Goal: Information Seeking & Learning: Understand process/instructions

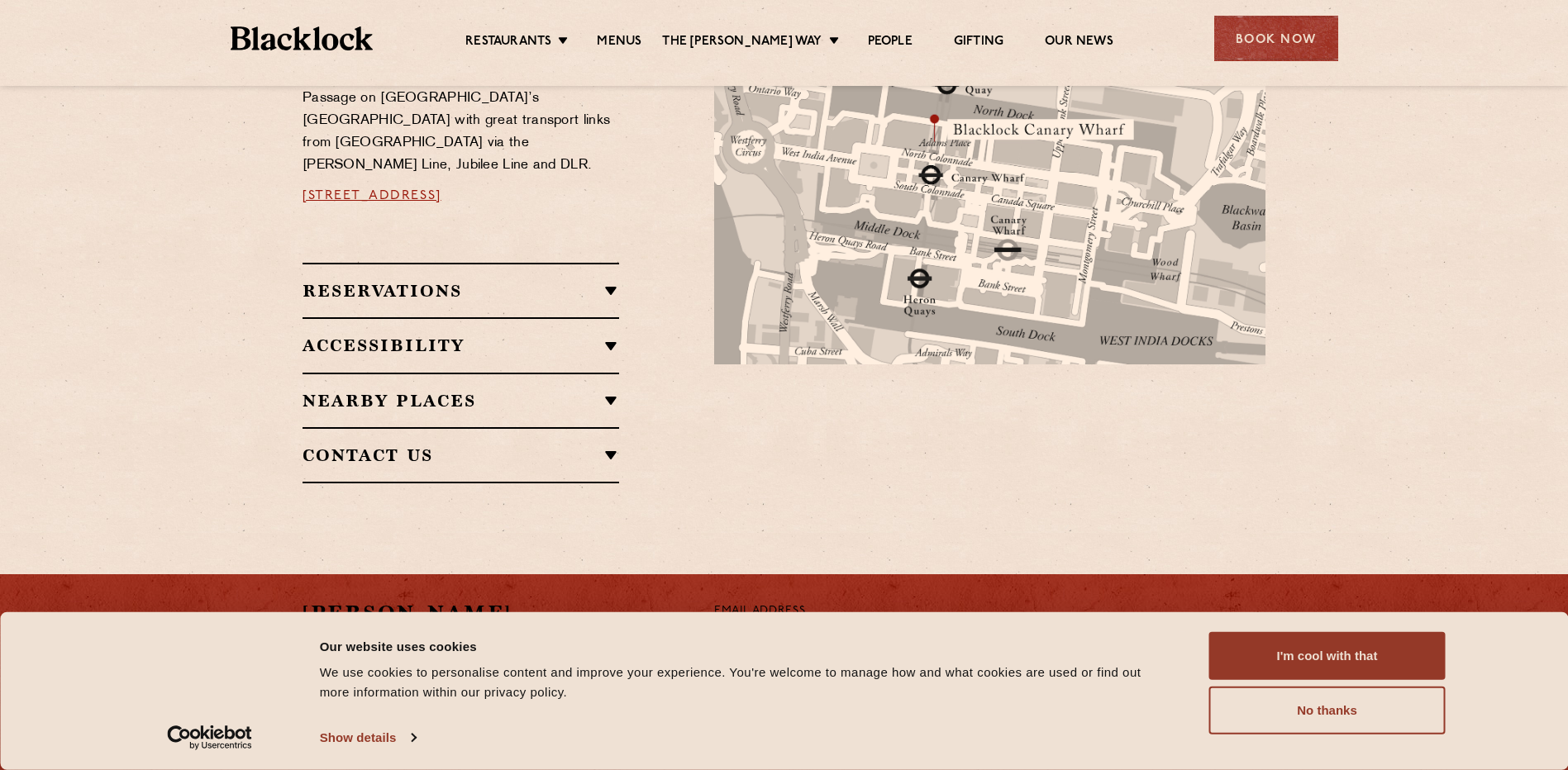
scroll to position [909, 0]
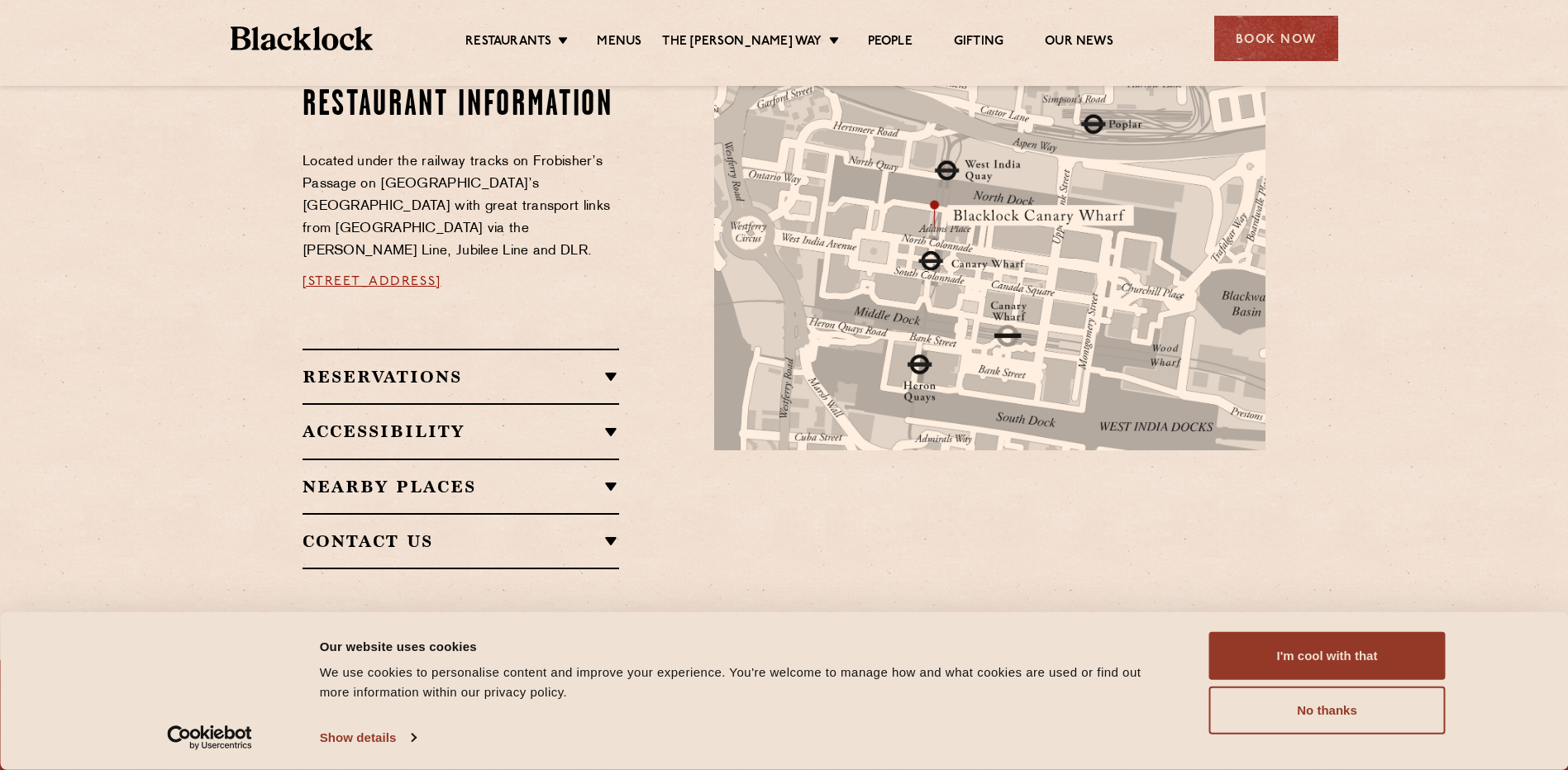
click at [471, 367] on h2 "Reservations" at bounding box center [461, 377] width 317 height 19
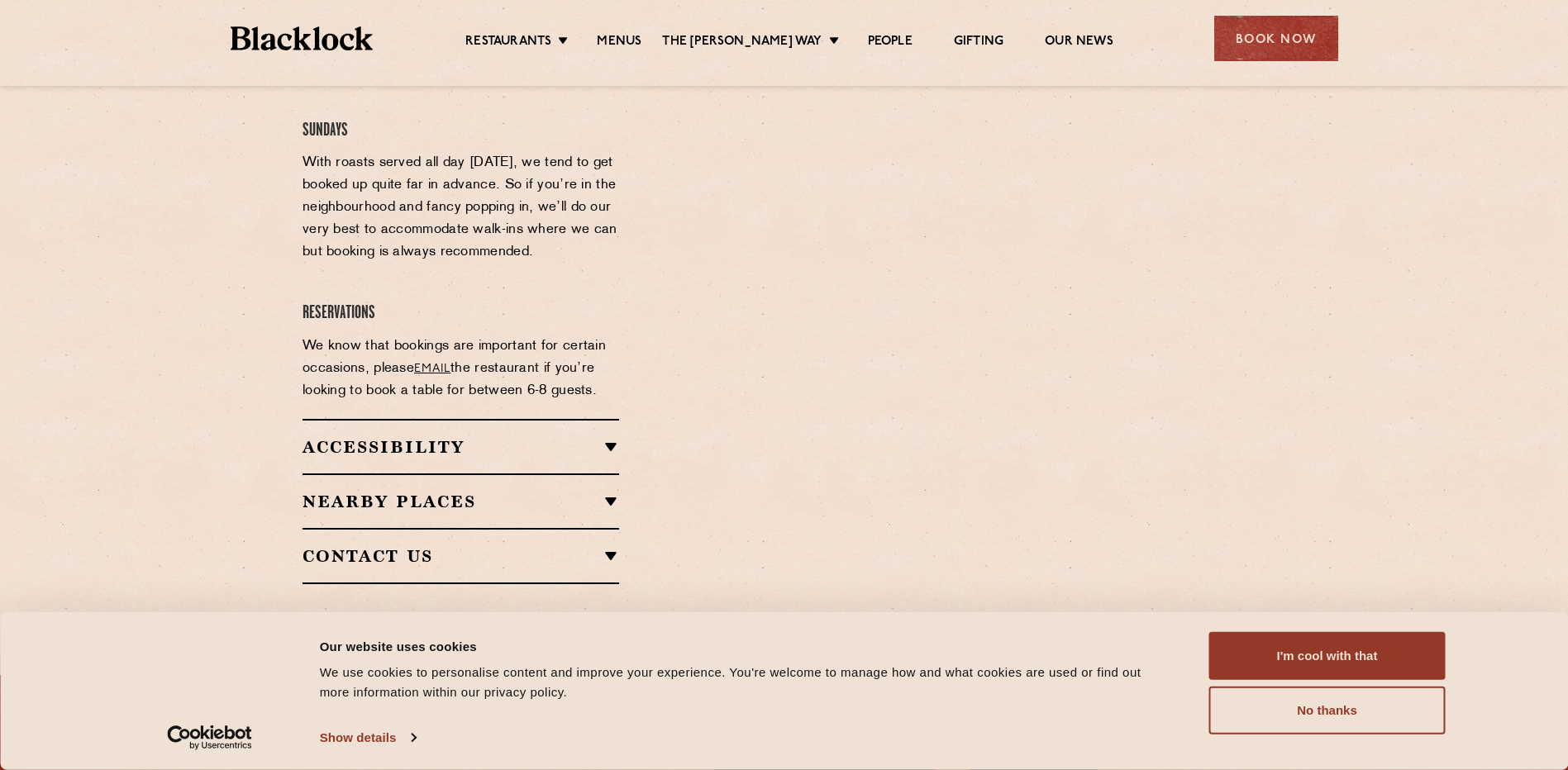
scroll to position [1405, 0]
click at [460, 333] on p "We know that bookings are important for certain occasions, please email the res…" at bounding box center [461, 367] width 317 height 67
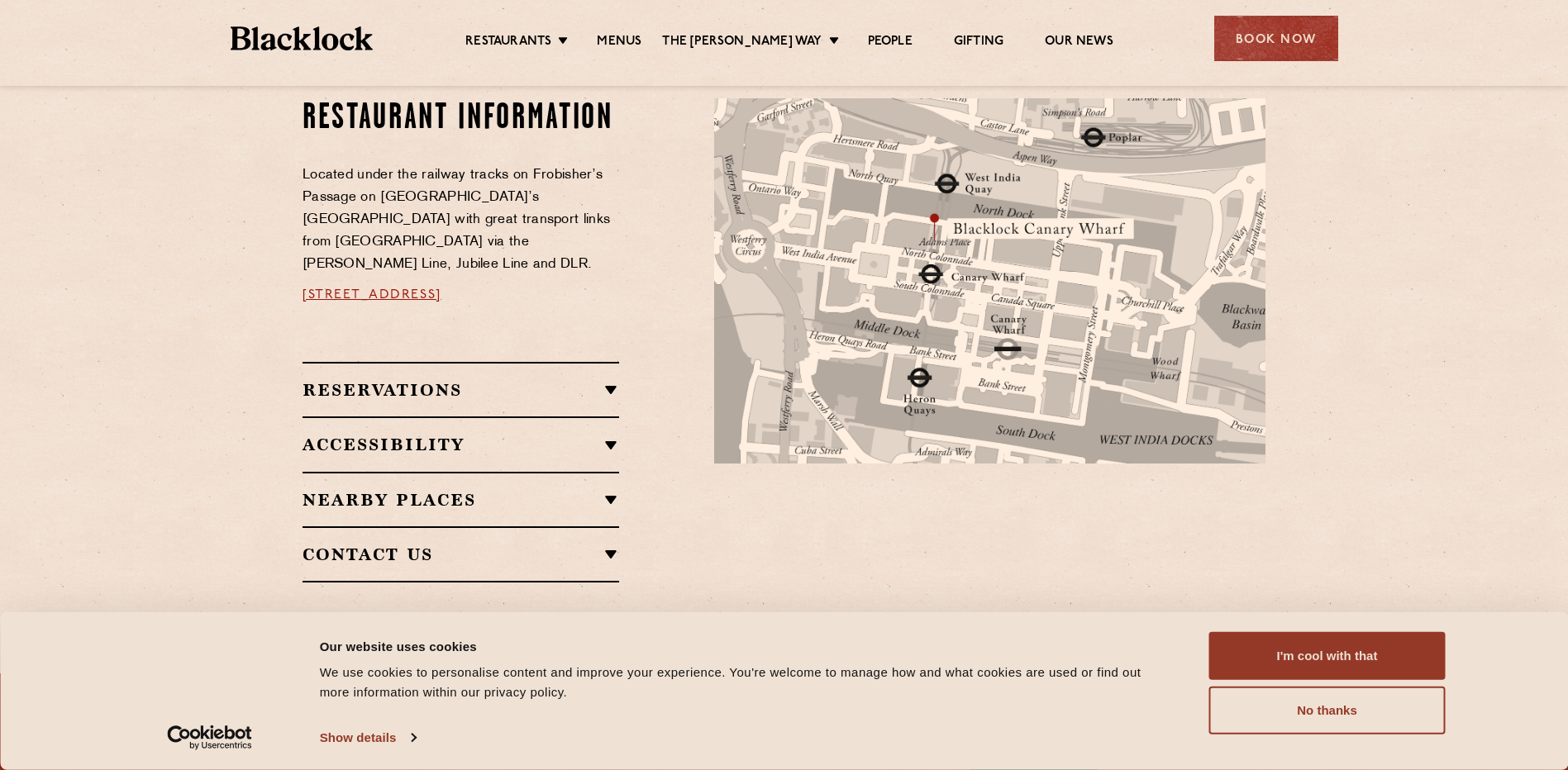
scroll to position [1115, 0]
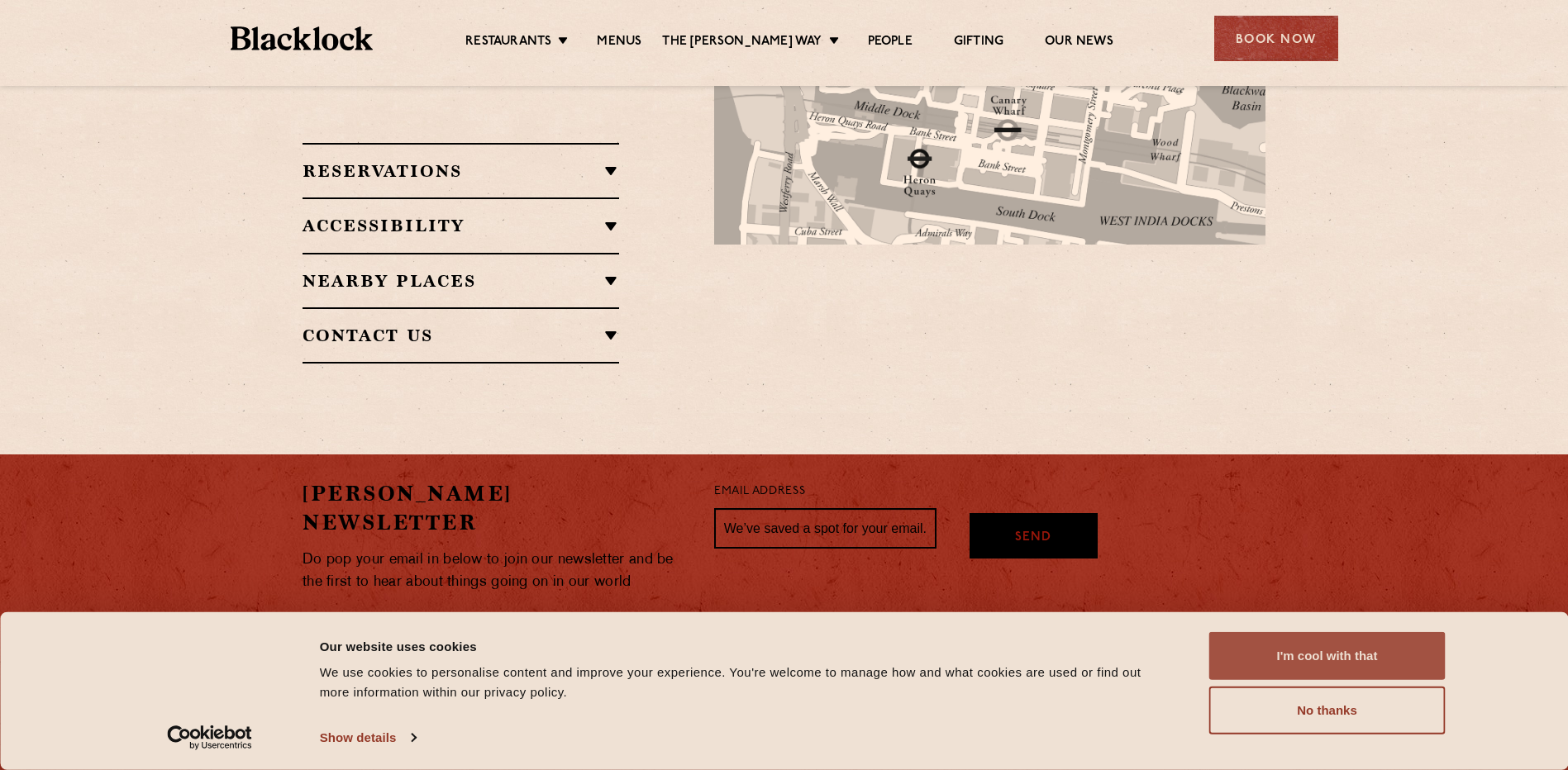
click at [1339, 668] on button "I'm cool with that" at bounding box center [1328, 656] width 236 height 48
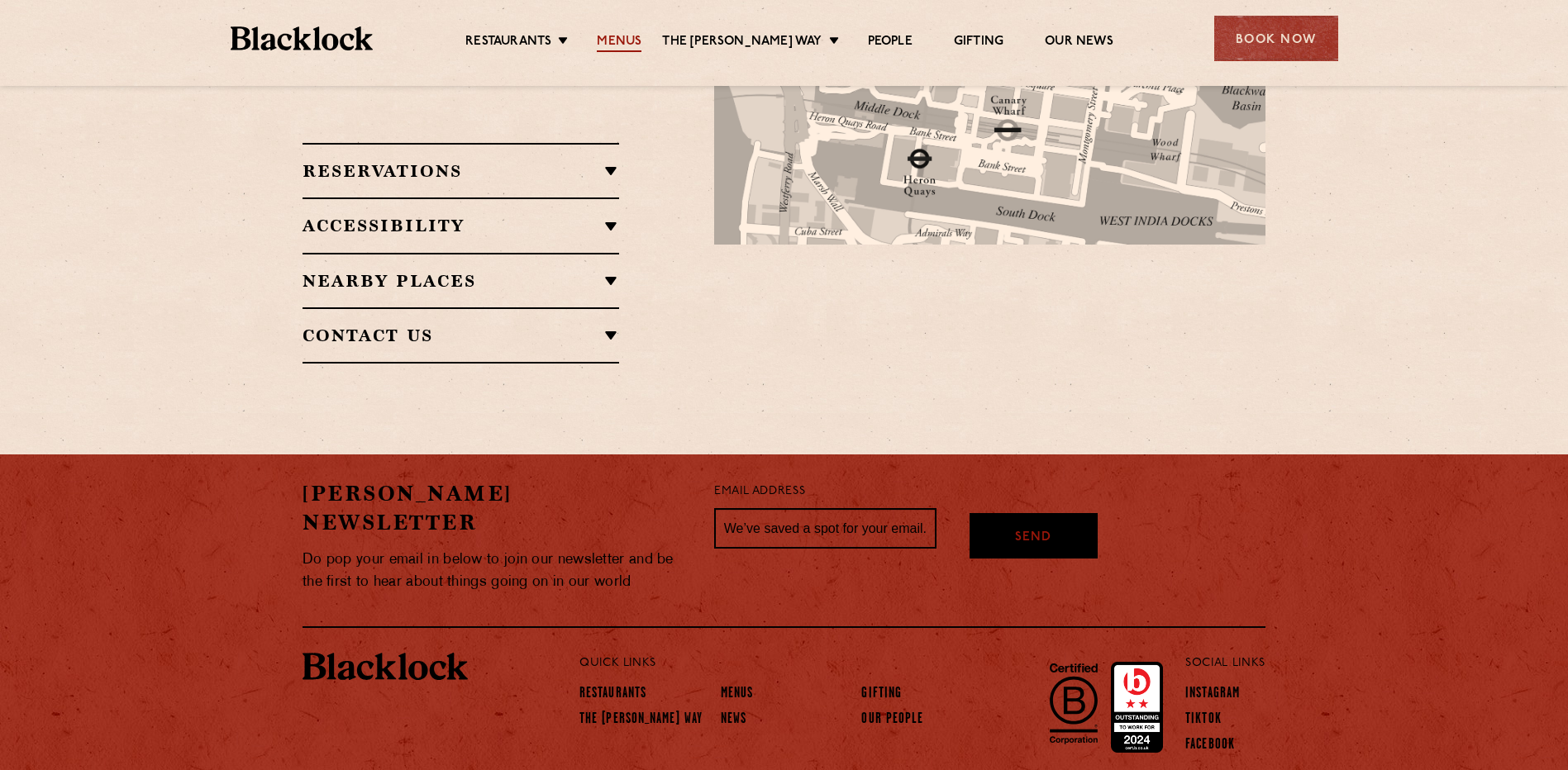
click at [624, 41] on link "Menus" at bounding box center [619, 43] width 44 height 18
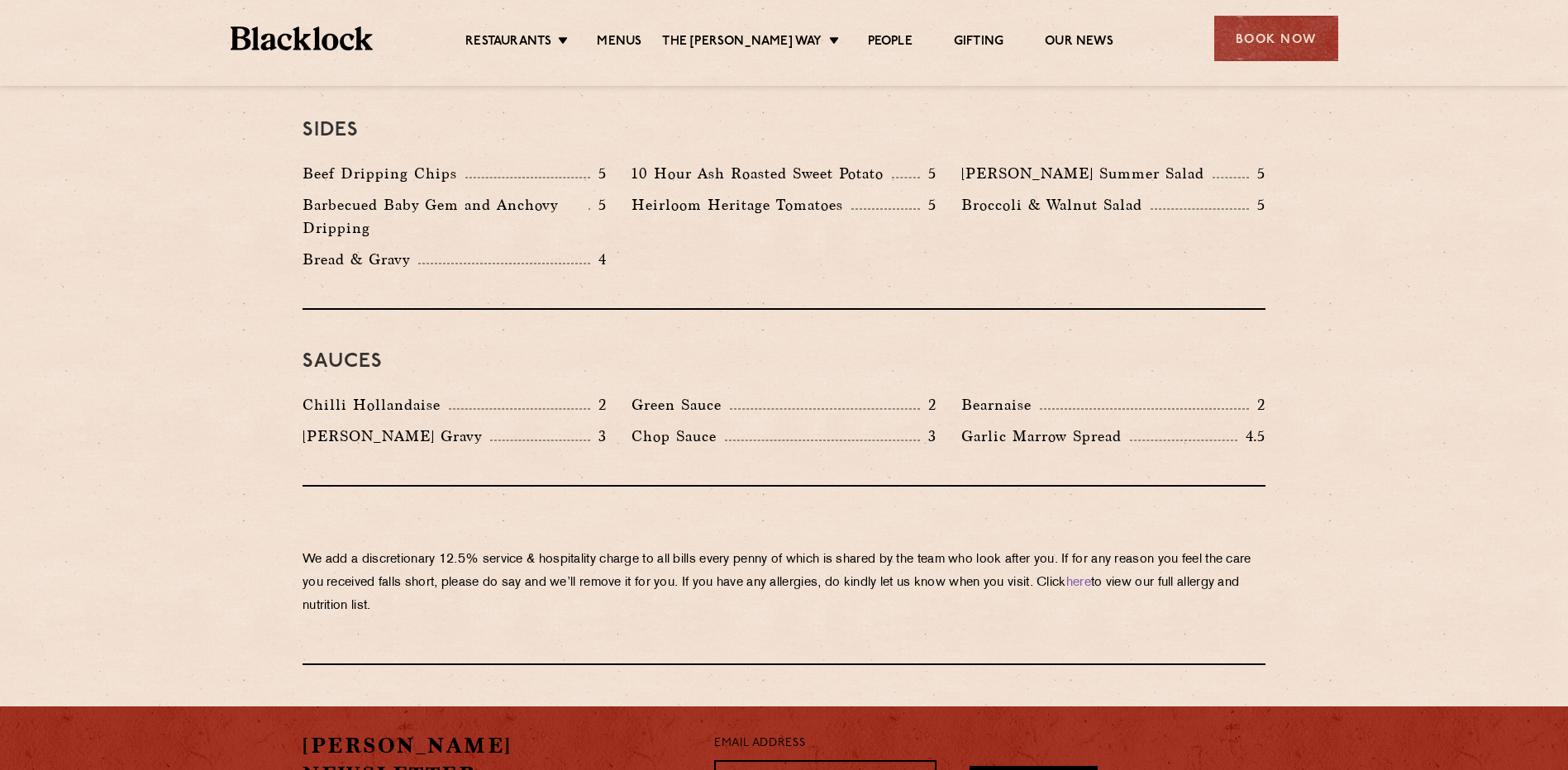
scroll to position [2298, 0]
